Goal: Information Seeking & Learning: Check status

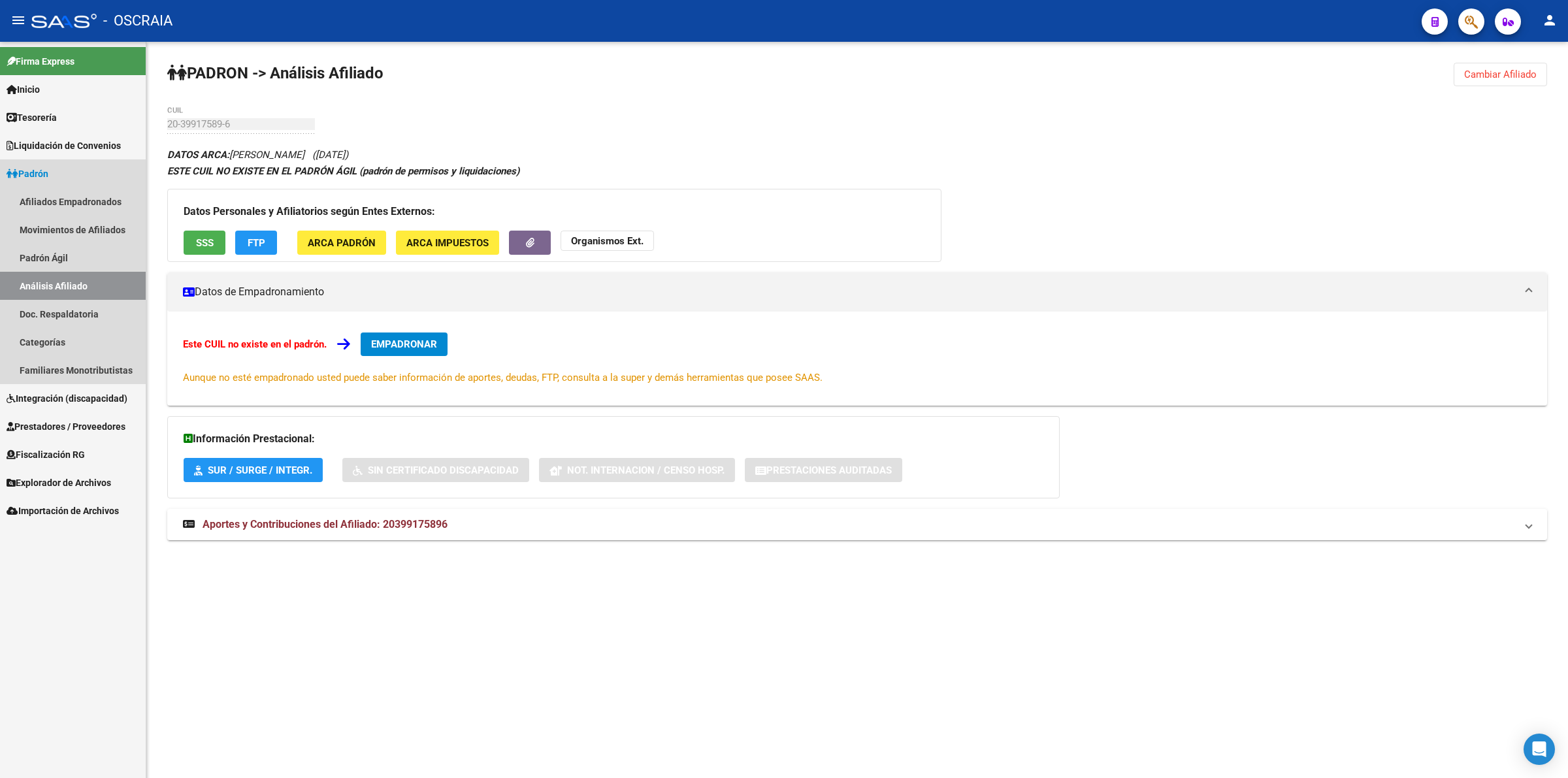
click at [102, 281] on link "Análisis Afiliado" at bounding box center [73, 285] width 146 height 28
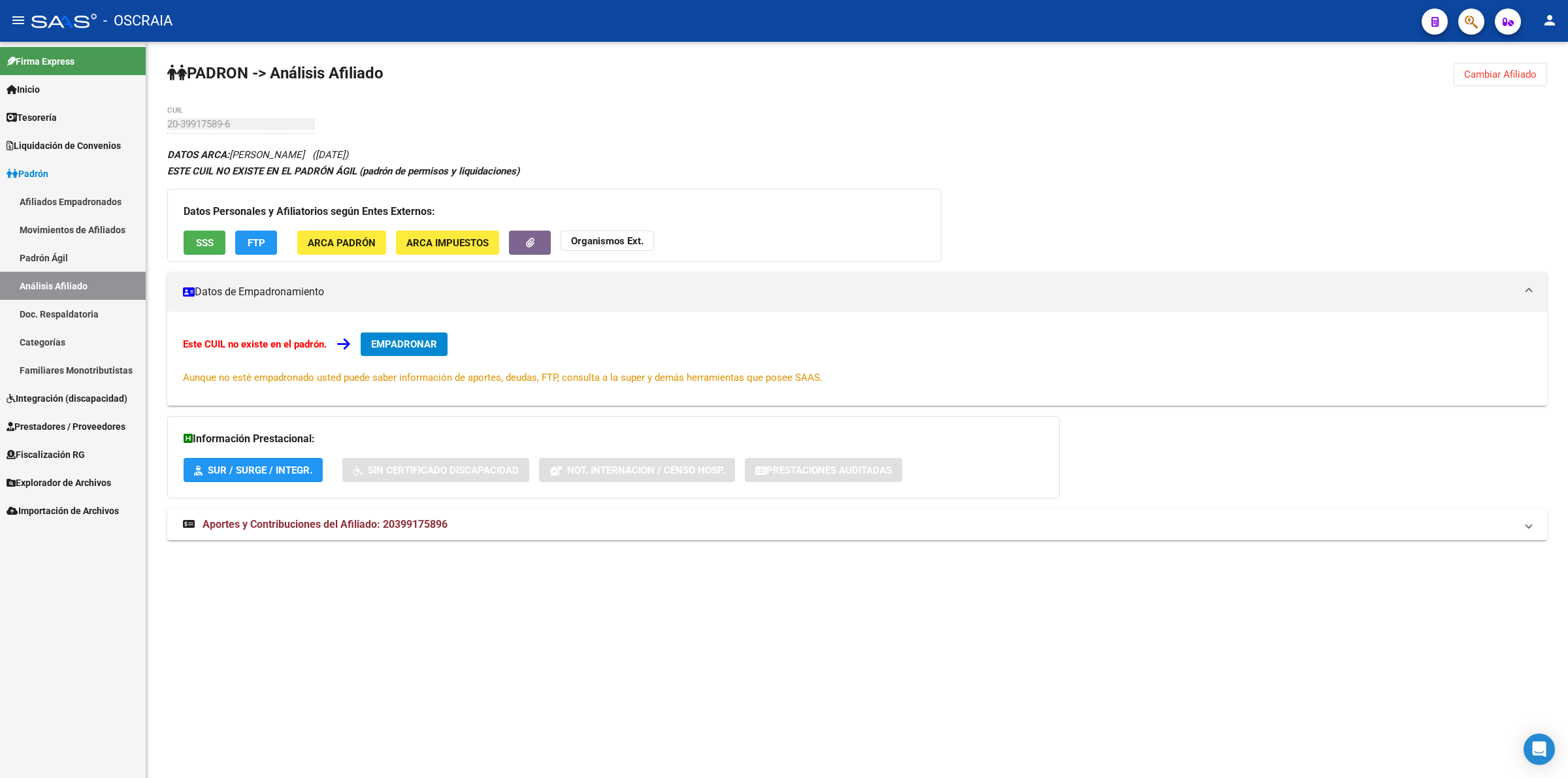
click at [102, 281] on link "Análisis Afiliado" at bounding box center [73, 285] width 146 height 28
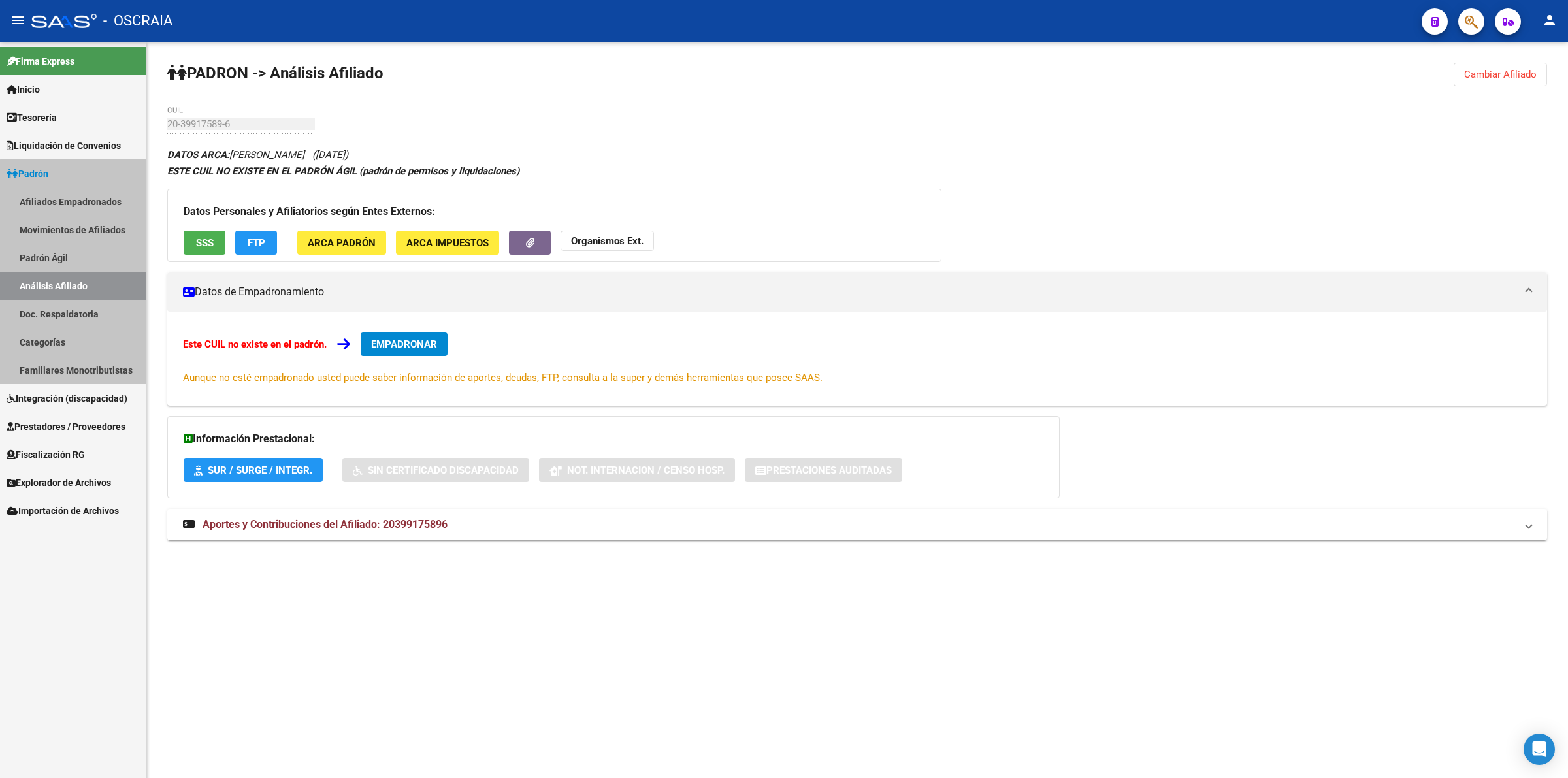
click at [102, 281] on link "Análisis Afiliado" at bounding box center [73, 285] width 146 height 28
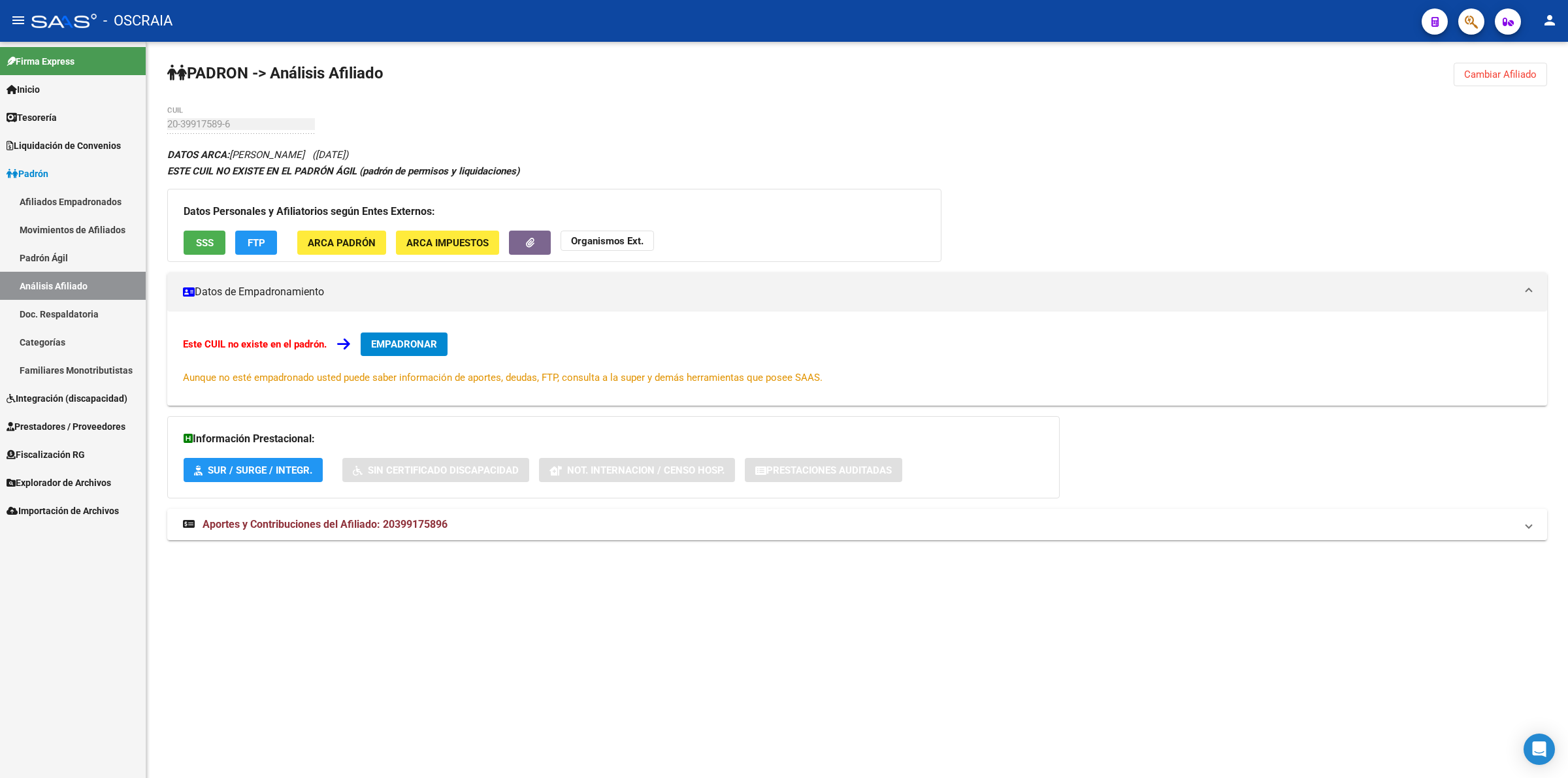
click at [273, 80] on strong "PADRON -> Análisis Afiliado" at bounding box center [274, 74] width 216 height 19
click at [1496, 70] on span "Cambiar Afiliado" at bounding box center [1500, 74] width 73 height 12
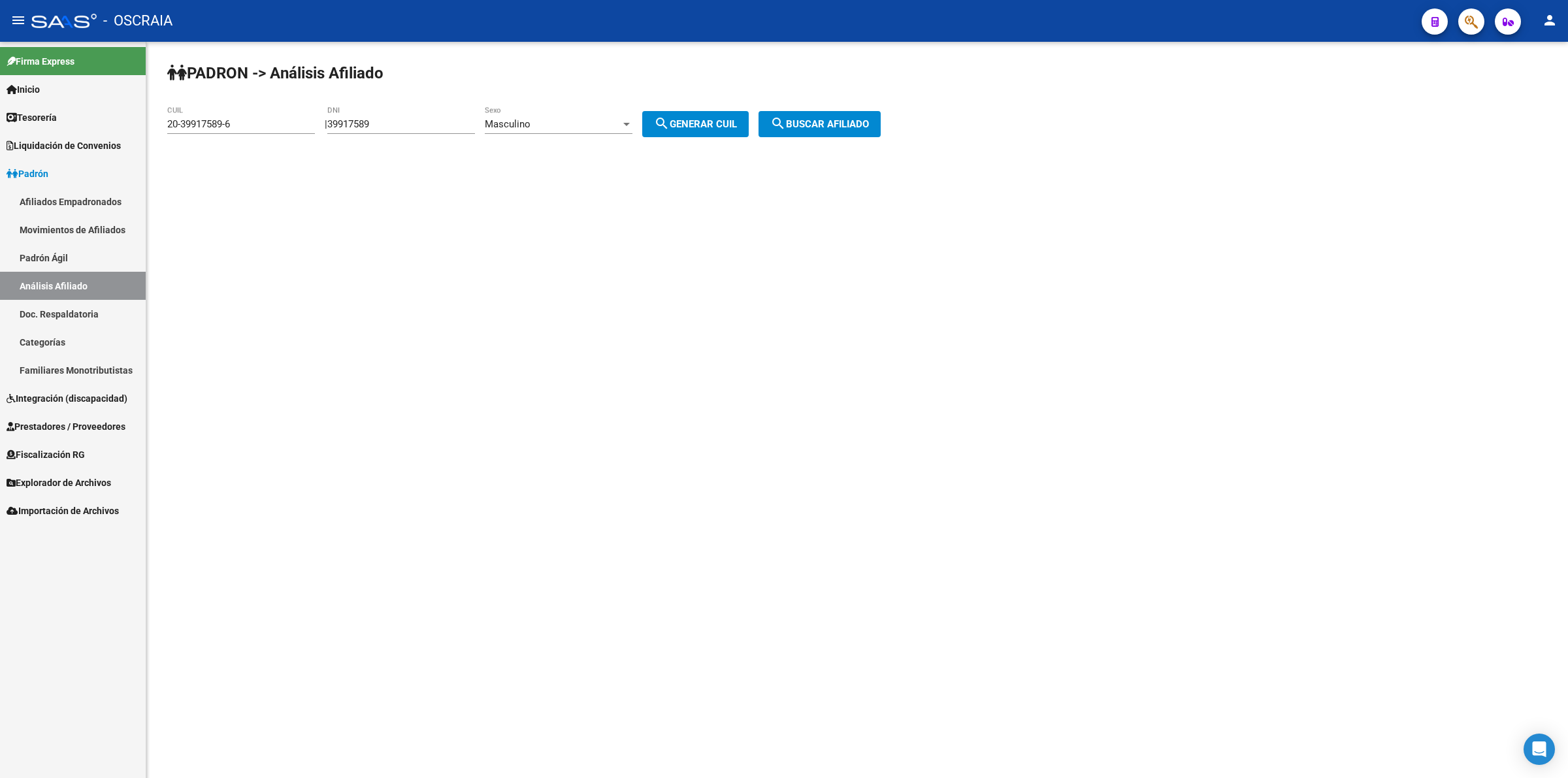
click at [416, 129] on input "39917589" at bounding box center [401, 124] width 147 height 12
drag, startPoint x: 0, startPoint y: 121, endPoint x: 14, endPoint y: 121, distance: 14.0
click at [0, 121] on mat-sidenav-container "Firma Express Inicio Instructivos Contacto OS Tesorería Cheques Emitidos Pendie…" at bounding box center [784, 409] width 1568 height 736
paste input "70635956"
type input "70635956"
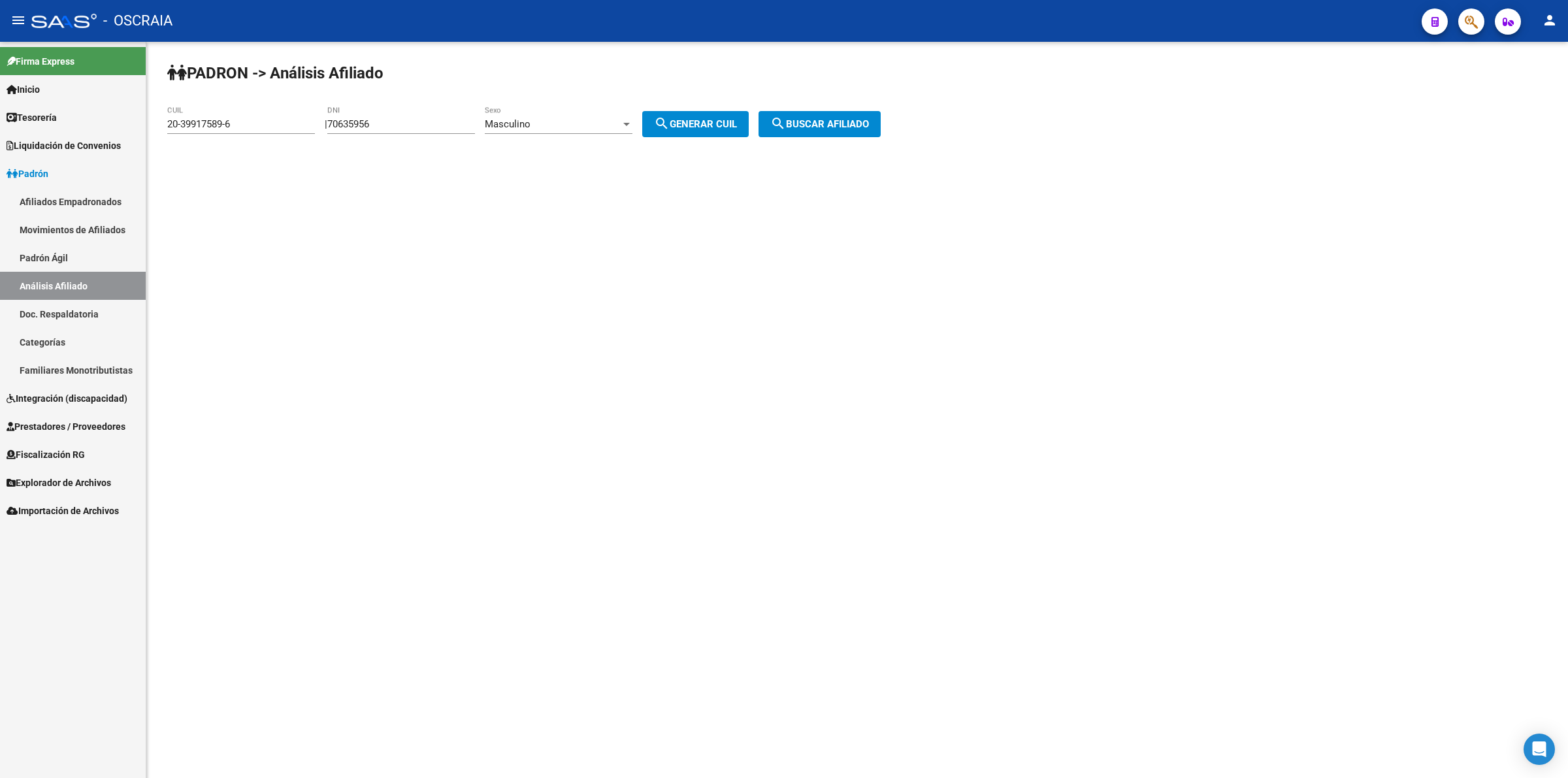
click at [635, 197] on mat-sidenav-content "PADRON -> Análisis Afiliado 20-39917589-6 CUIL | 70635956 DNI Masculino Sexo se…" at bounding box center [857, 409] width 1421 height 736
click at [727, 119] on span "search Generar CUIL" at bounding box center [695, 124] width 83 height 12
type input "20-70635956-8"
click at [850, 127] on span "search Buscar afiliado" at bounding box center [819, 124] width 98 height 12
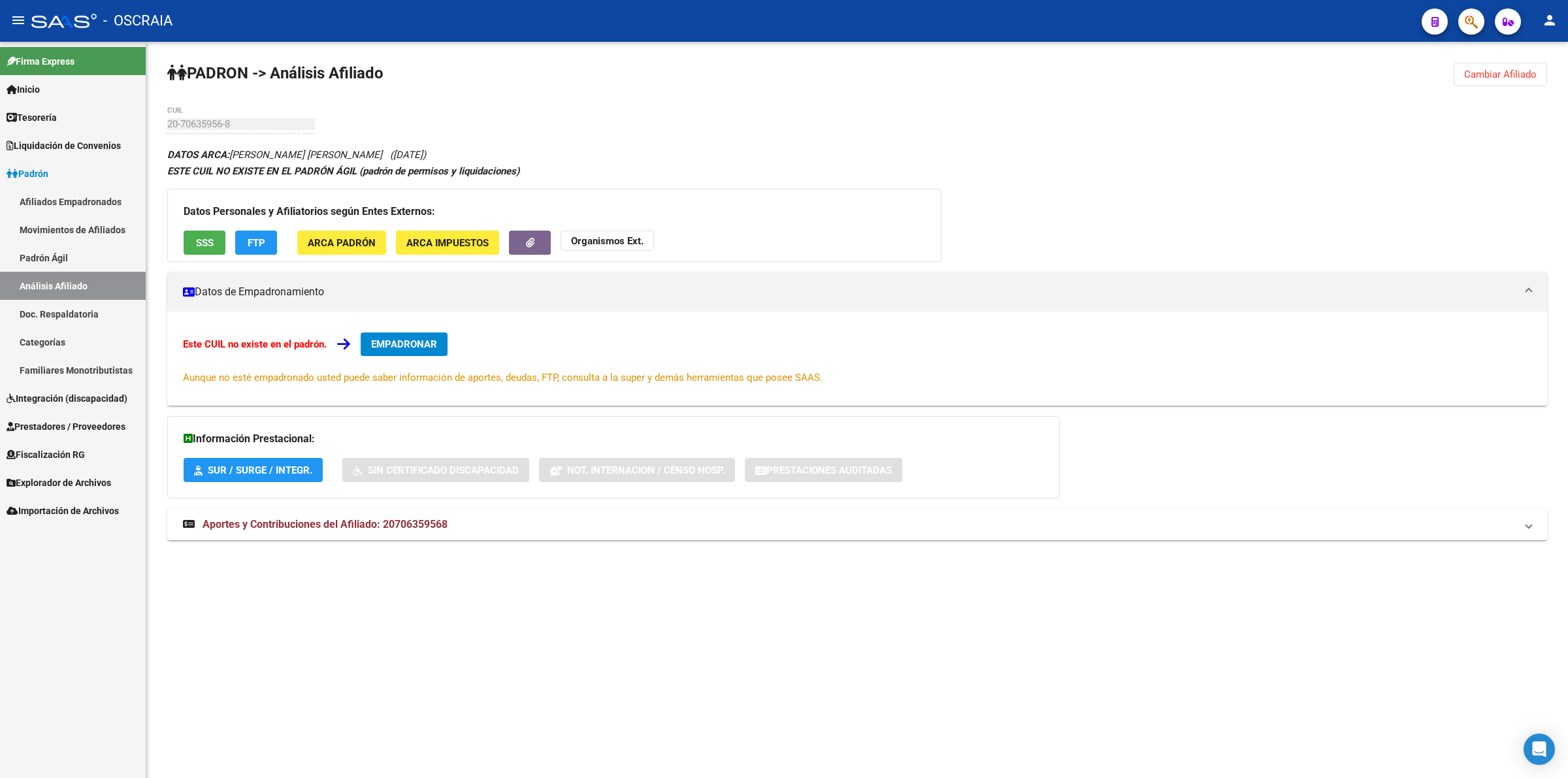
click at [196, 246] on span "SSS" at bounding box center [204, 243] width 18 height 12
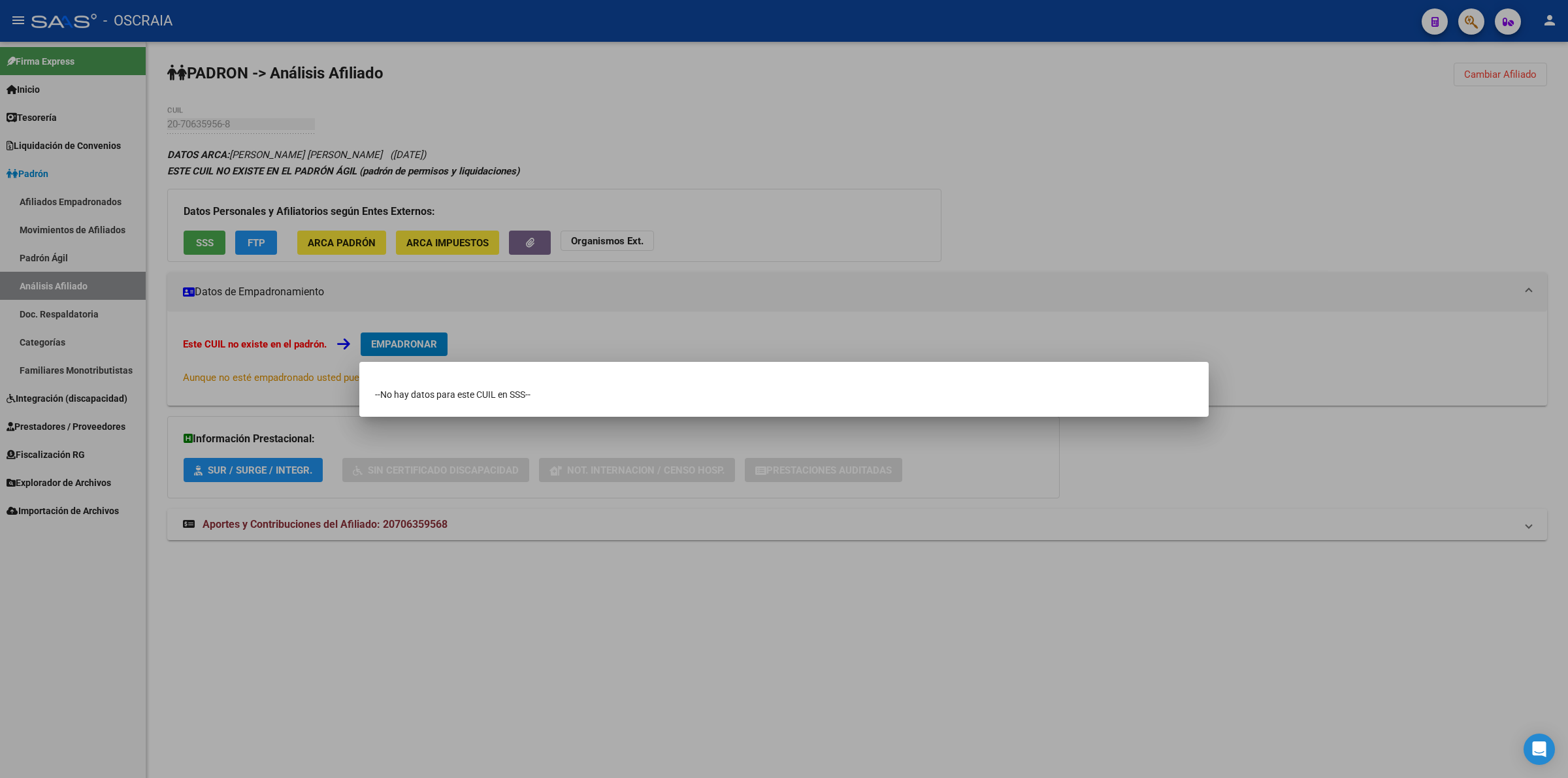
click at [469, 260] on div at bounding box center [784, 389] width 1568 height 778
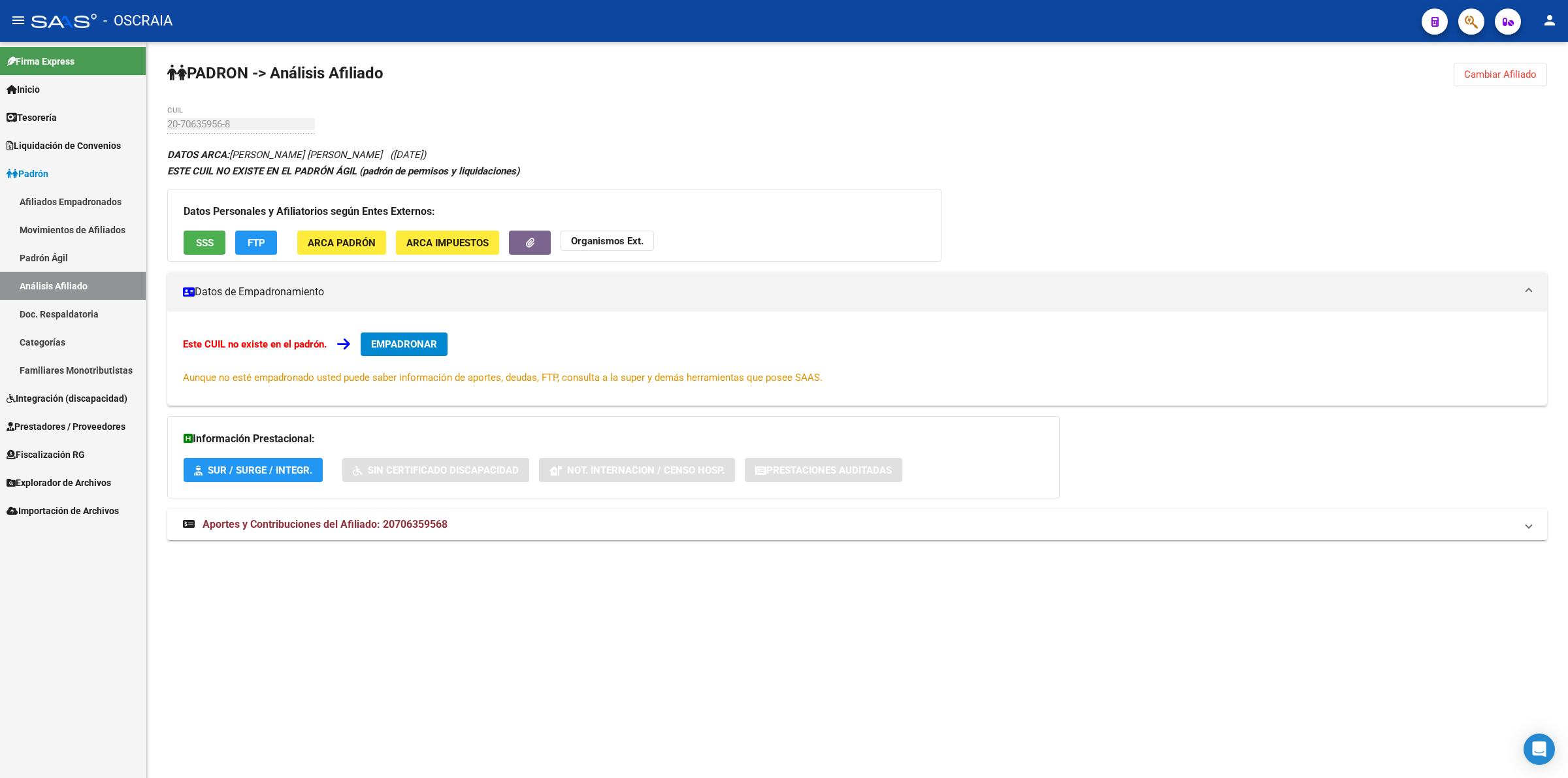
click at [333, 239] on span "ARCA Padrón" at bounding box center [341, 243] width 68 height 12
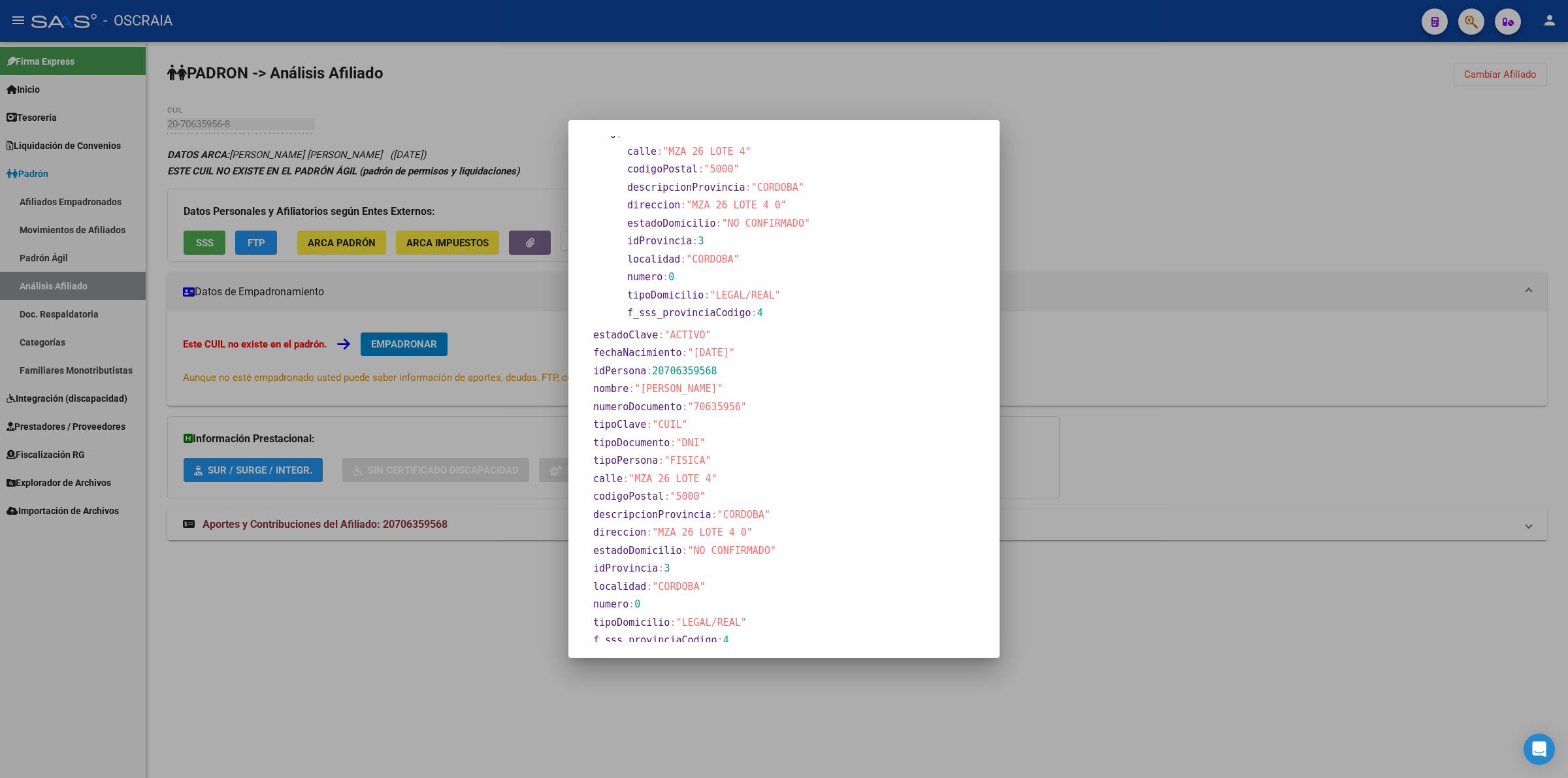
scroll to position [80, 0]
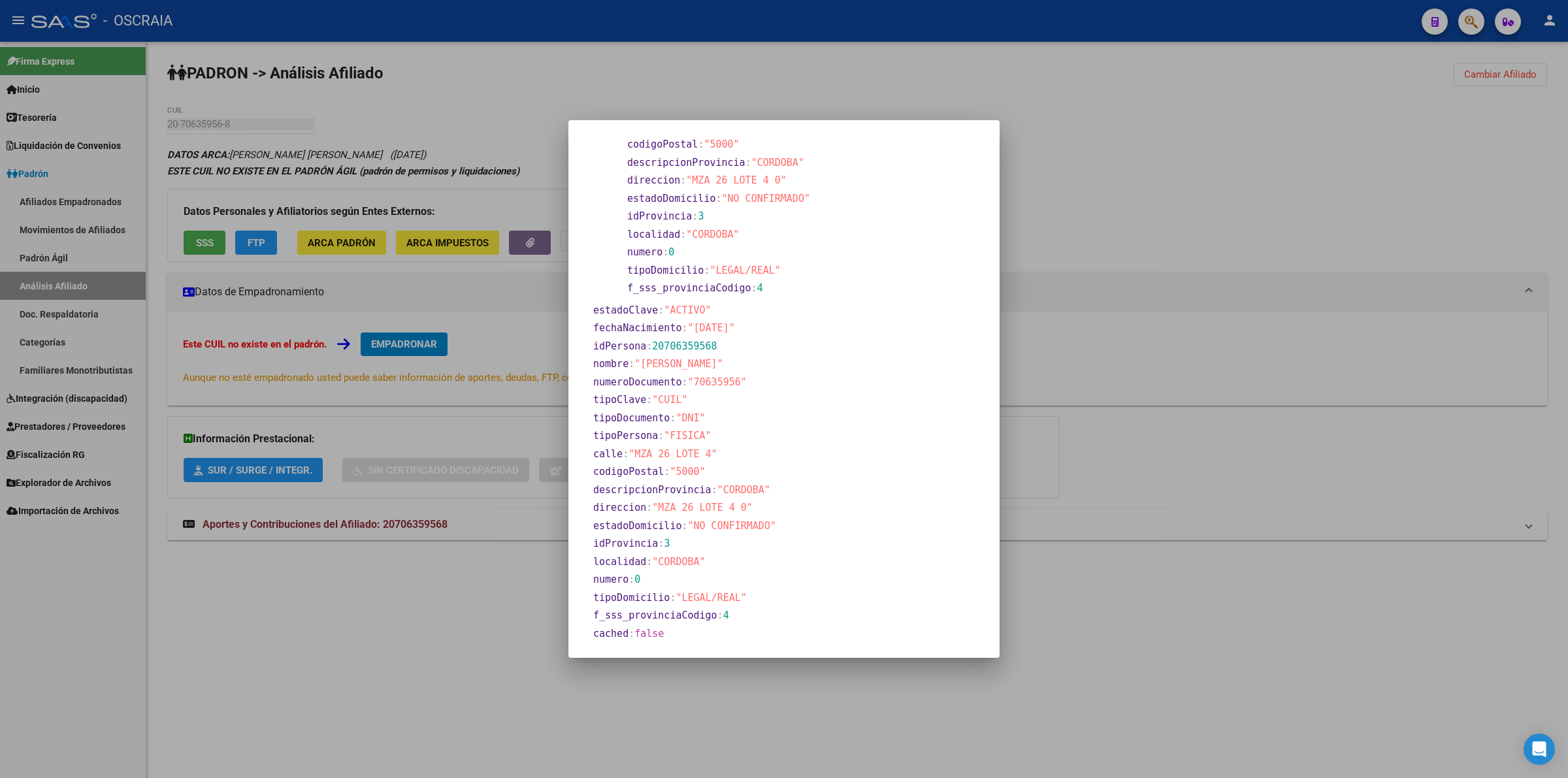
click at [1088, 246] on div at bounding box center [784, 389] width 1568 height 778
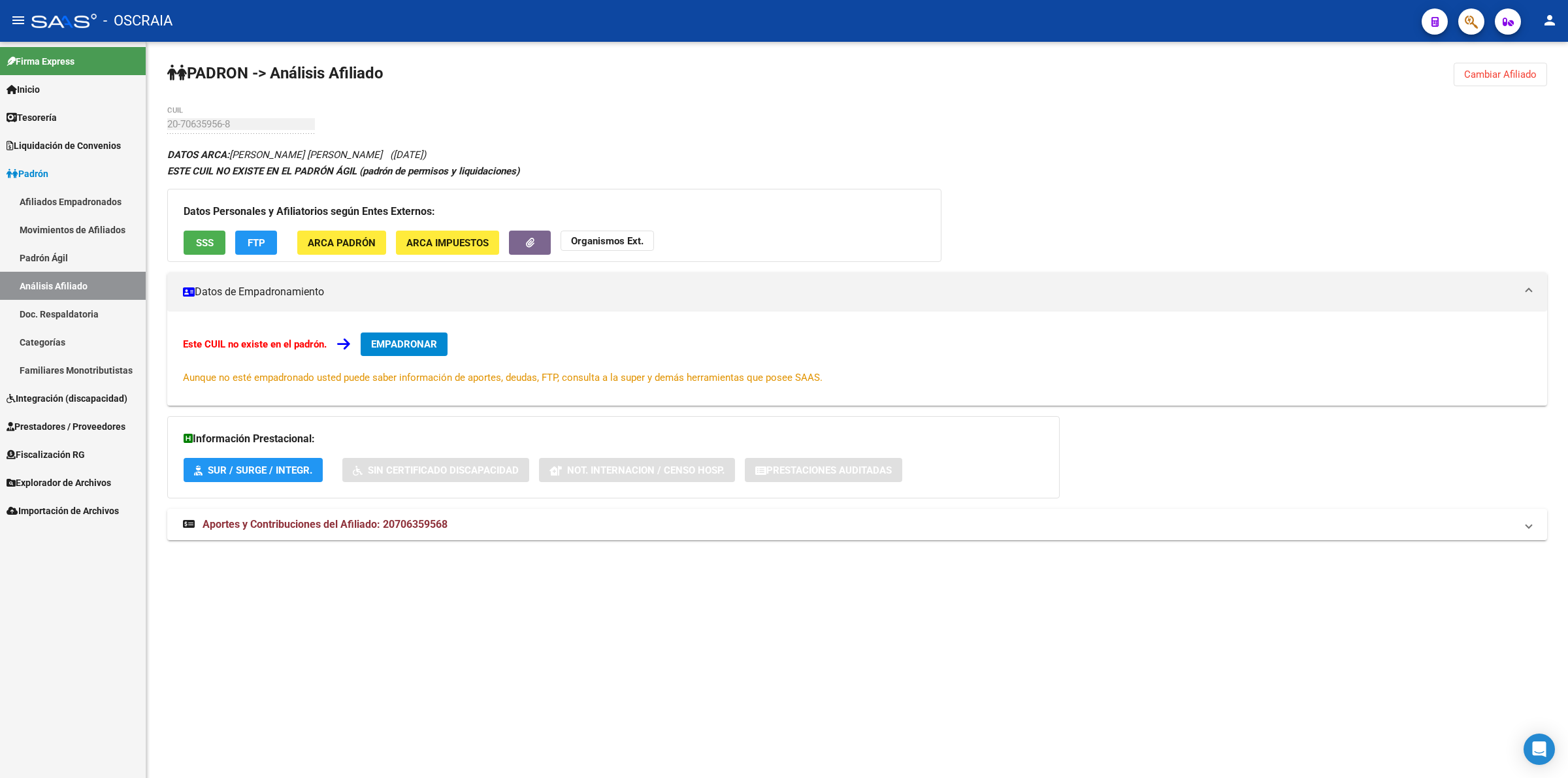
click at [459, 251] on button "ARCA Impuestos" at bounding box center [447, 242] width 103 height 25
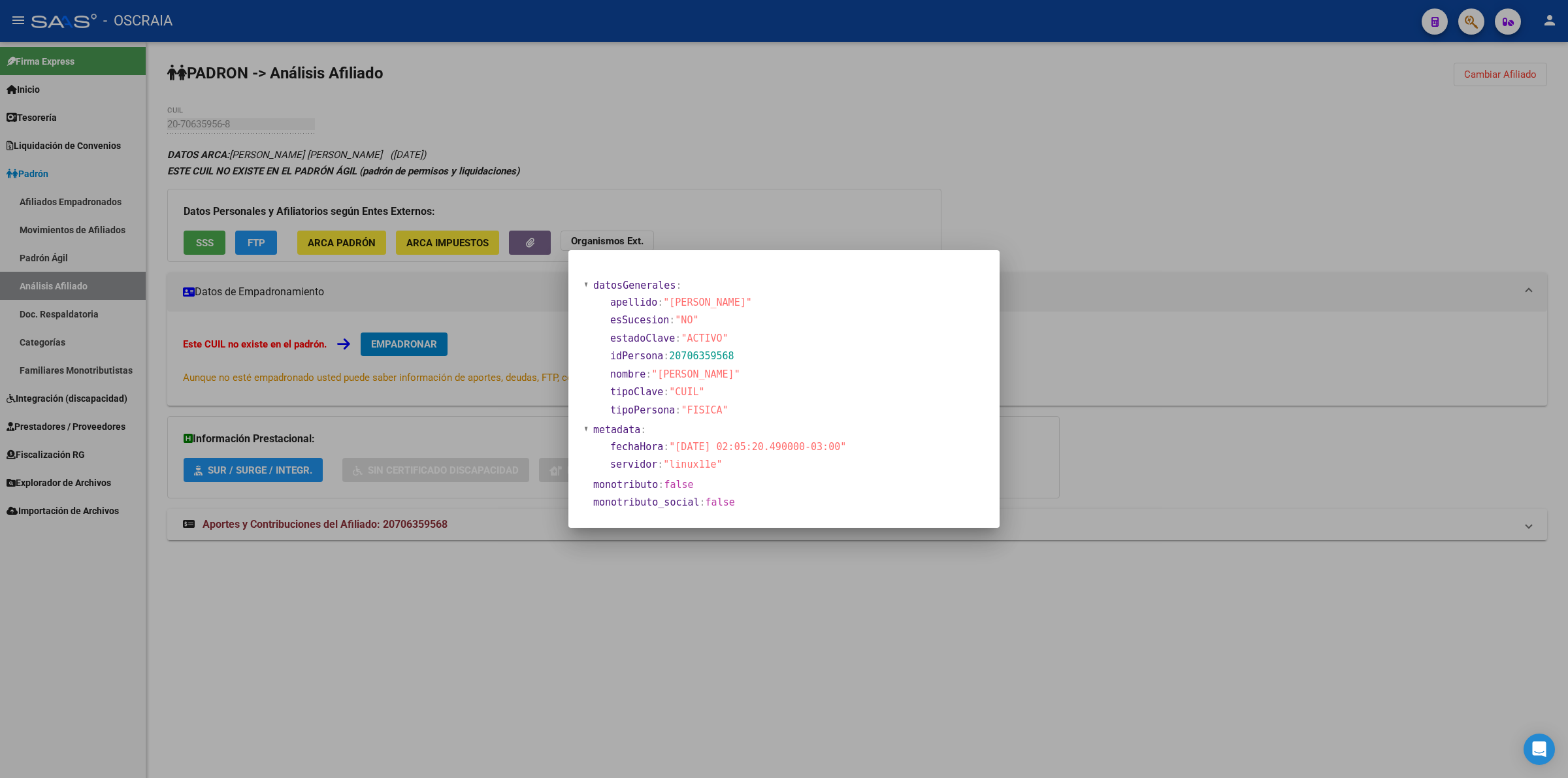
click at [735, 186] on div at bounding box center [784, 389] width 1568 height 778
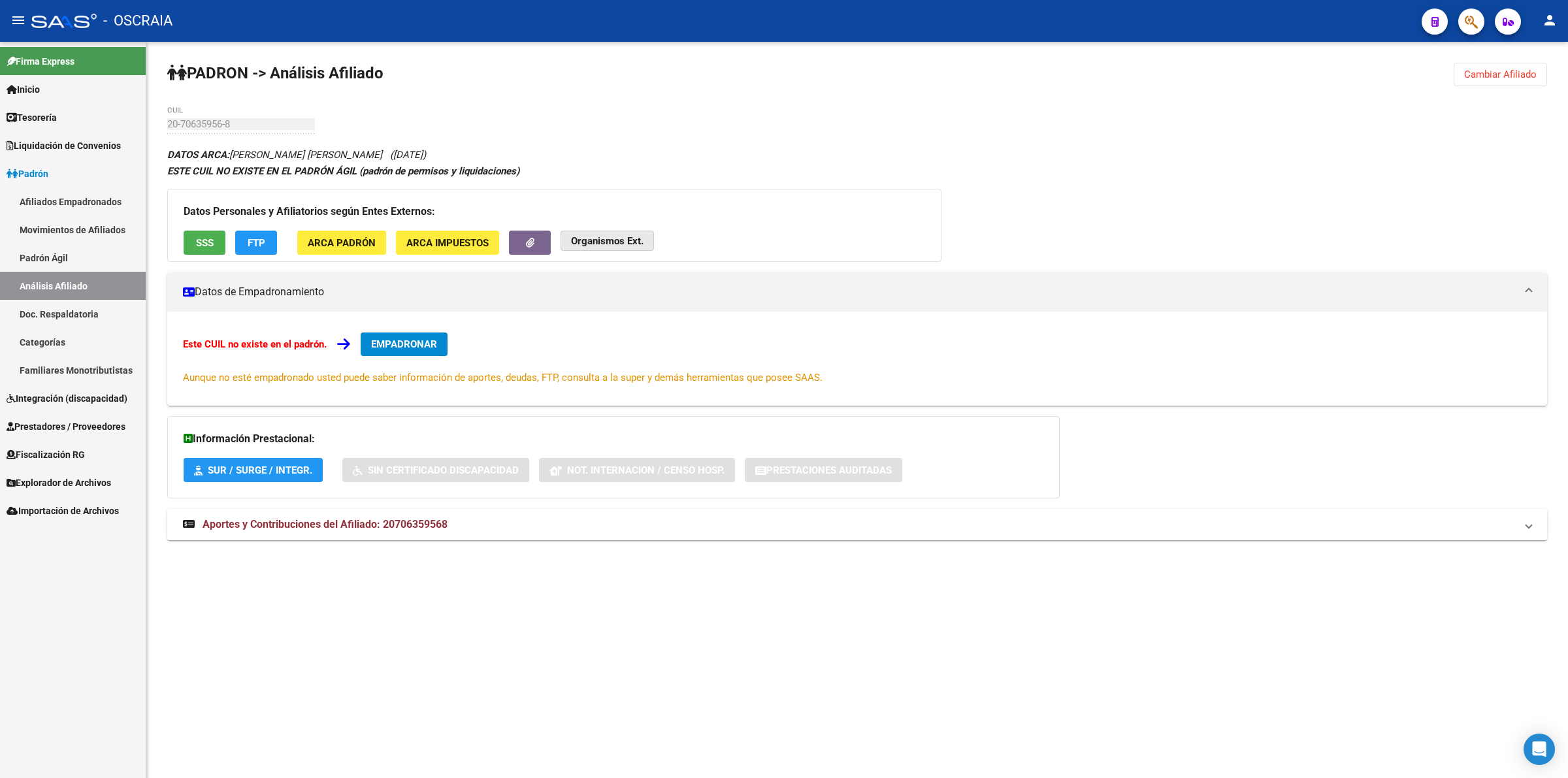
click at [588, 235] on strong "Organismos Ext." at bounding box center [607, 241] width 73 height 12
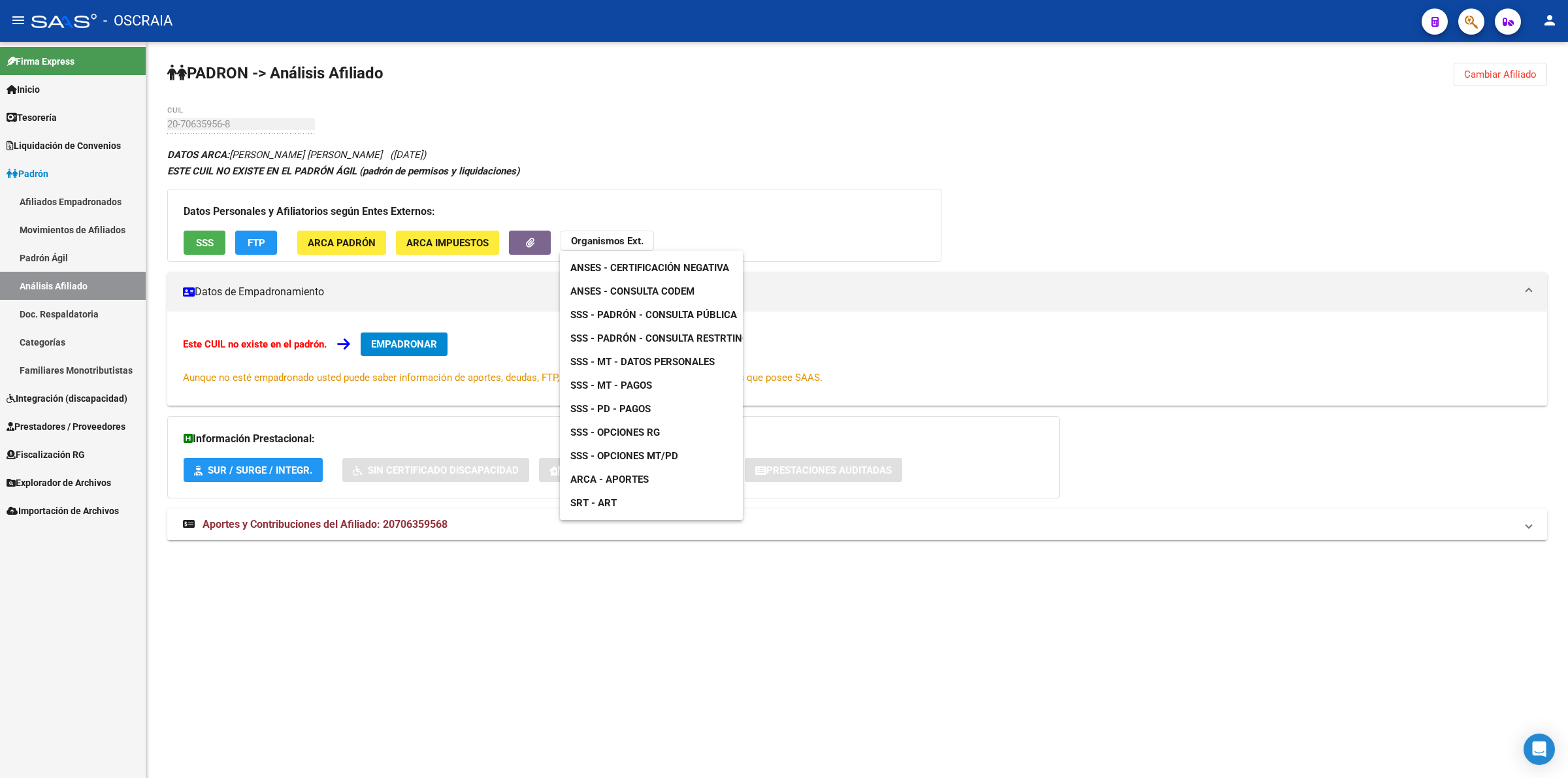
click at [802, 207] on div at bounding box center [784, 389] width 1568 height 778
